Goal: Task Accomplishment & Management: Manage account settings

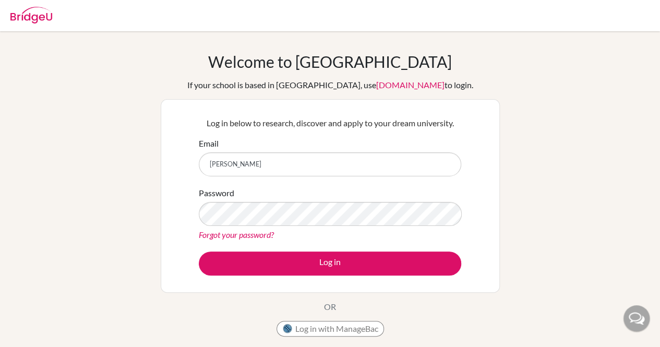
type input "[EMAIL_ADDRESS][DOMAIN_NAME]"
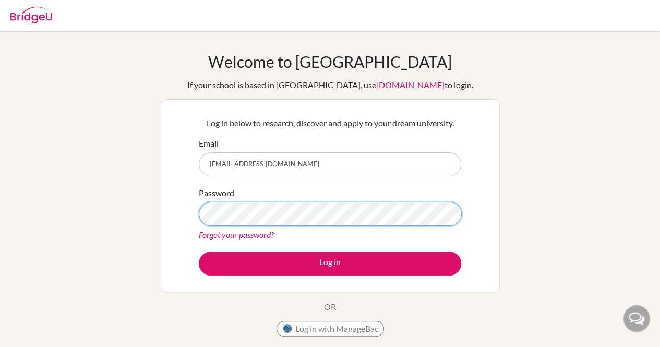
click at [199, 251] on button "Log in" at bounding box center [330, 263] width 262 height 24
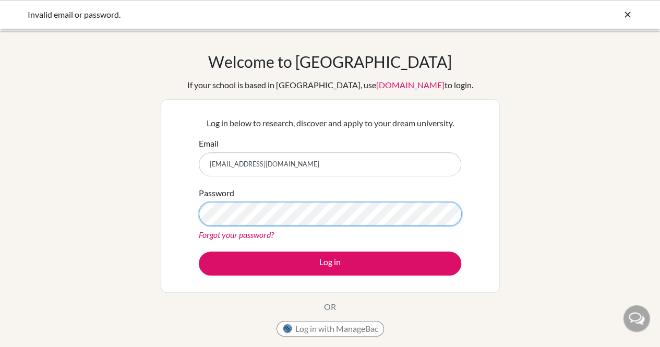
click at [199, 251] on button "Log in" at bounding box center [330, 263] width 262 height 24
